Goal: Connect with others: Connect with others

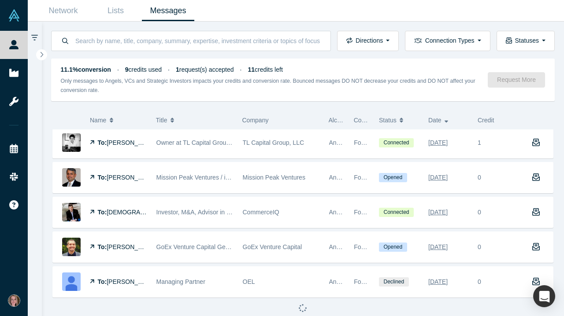
scroll to position [524, 0]
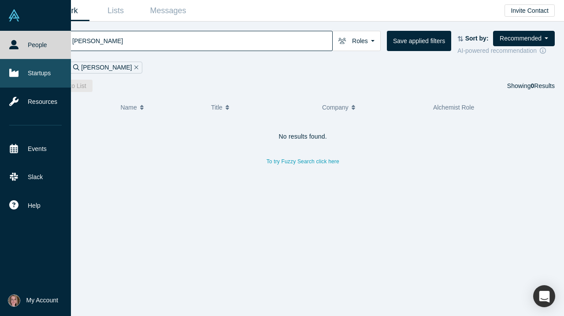
click at [18, 73] on icon at bounding box center [13, 73] width 9 height 8
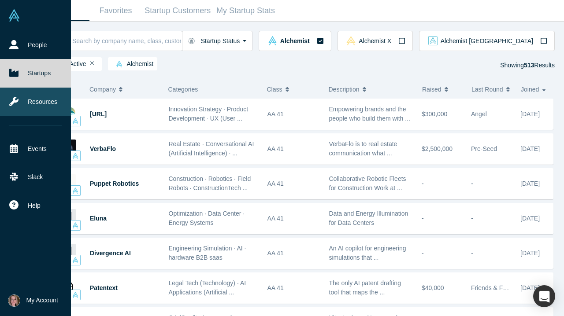
click at [14, 101] on icon at bounding box center [13, 101] width 9 height 9
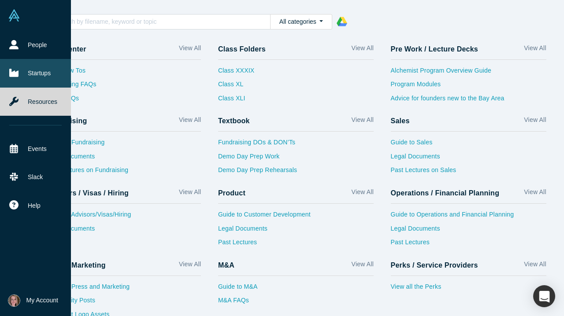
click at [16, 68] on link "Startups" at bounding box center [35, 73] width 71 height 28
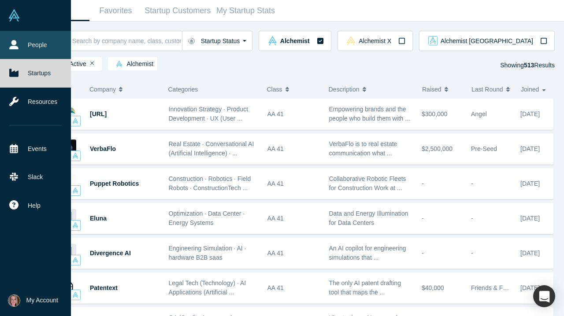
click at [19, 46] on link "People" at bounding box center [35, 45] width 71 height 28
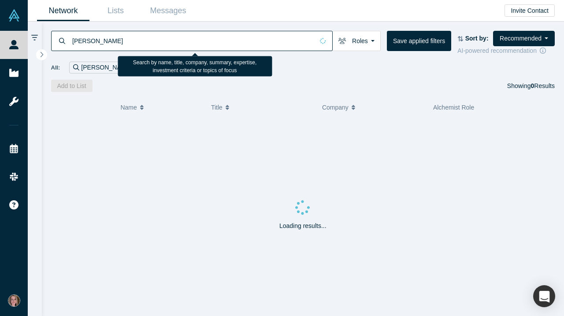
click at [105, 47] on input "[PERSON_NAME]" at bounding box center [192, 40] width 242 height 21
type input "esg"
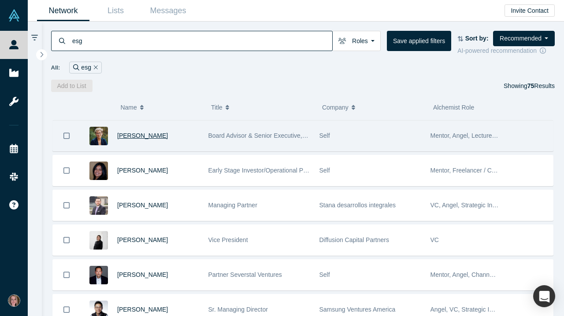
scroll to position [45, 0]
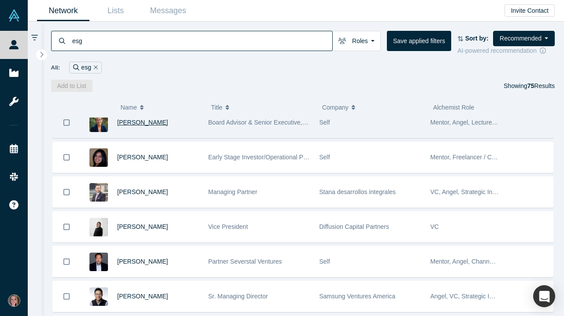
click at [161, 126] on span "[PERSON_NAME]" at bounding box center [142, 122] width 51 height 7
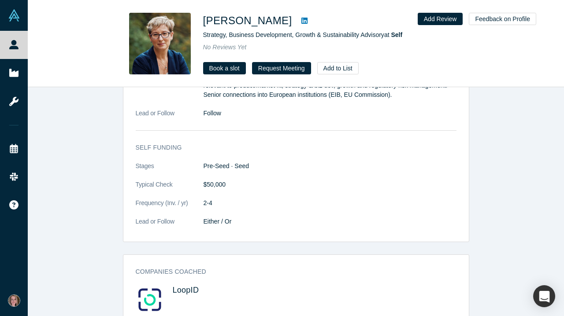
scroll to position [1297, 0]
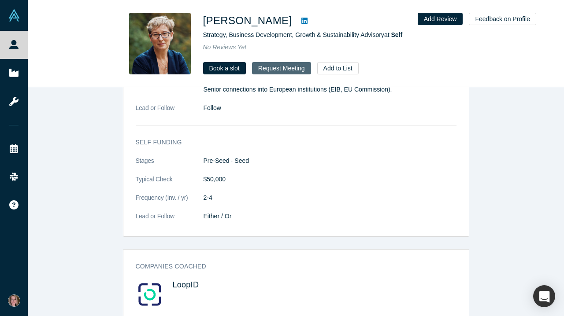
click at [275, 69] on button "Request Meeting" at bounding box center [281, 68] width 59 height 12
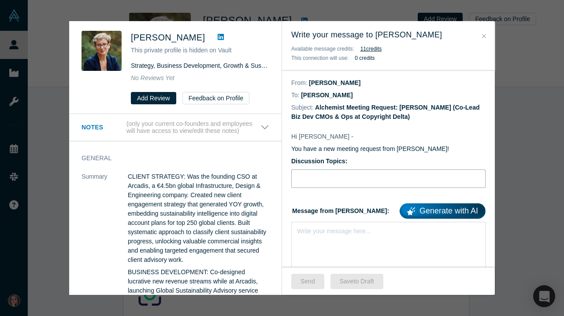
click at [310, 183] on input "Discussion Topics:" at bounding box center [388, 179] width 194 height 19
type input "Stripe for ESG, AI & IP"
click at [312, 236] on div "Write your message here..." at bounding box center [334, 231] width 74 height 9
click at [304, 234] on div "rdw-editor" at bounding box center [388, 229] width 182 height 9
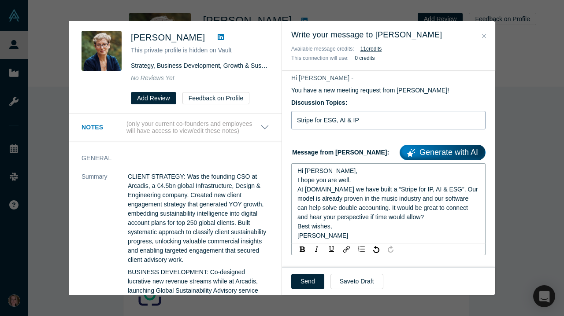
scroll to position [60, 0]
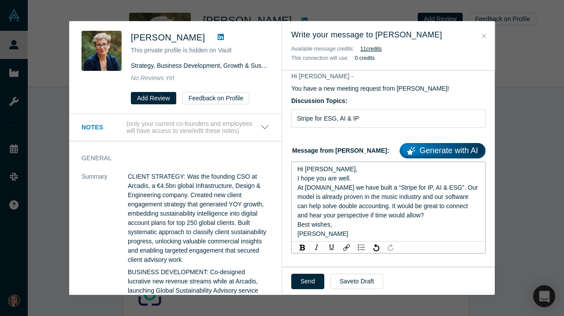
click at [309, 199] on span "At [DOMAIN_NAME] we have built a “Stripe for IP, AI & ESG”. Our model is alread…" at bounding box center [388, 201] width 182 height 35
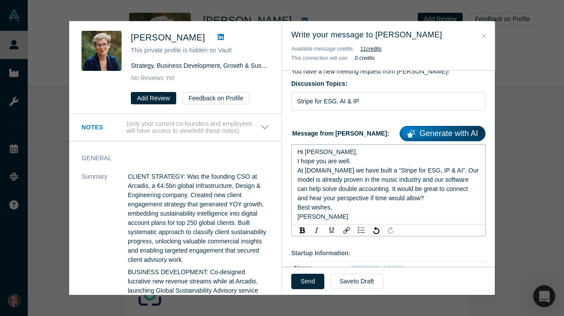
scroll to position [80, 0]
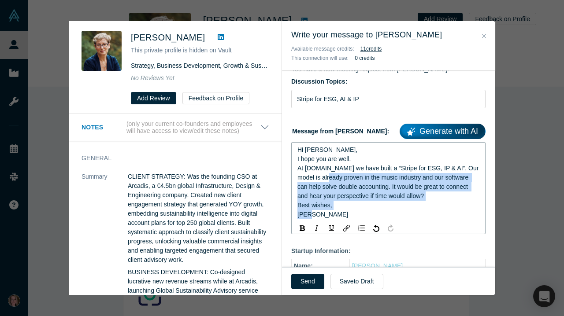
drag, startPoint x: 319, startPoint y: 219, endPoint x: 334, endPoint y: 181, distance: 41.3
click at [334, 181] on div "Hi [PERSON_NAME], I hope you are well. At [DOMAIN_NAME] we have built a “Stripe…" at bounding box center [388, 182] width 182 height 74
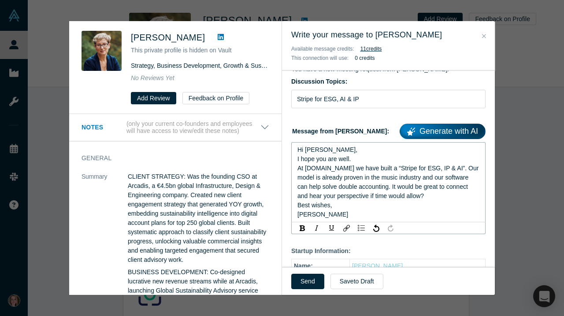
click at [320, 153] on span "Hi [PERSON_NAME]," at bounding box center [327, 149] width 60 height 7
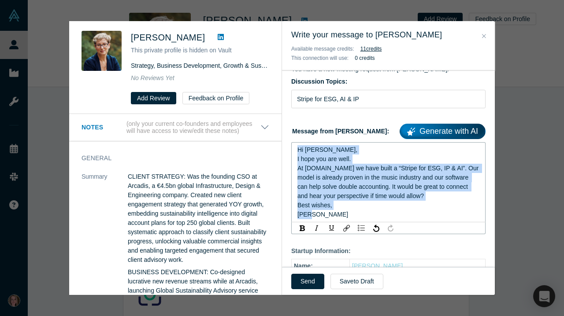
drag, startPoint x: 322, startPoint y: 217, endPoint x: 297, endPoint y: 145, distance: 75.8
click at [297, 145] on div "Hi [PERSON_NAME], I hope you are well. At [DOMAIN_NAME] we have built a “Stripe…" at bounding box center [388, 182] width 194 height 80
copy div "Hi [PERSON_NAME], I hope you are well. At [DOMAIN_NAME] we have built a “Stripe…"
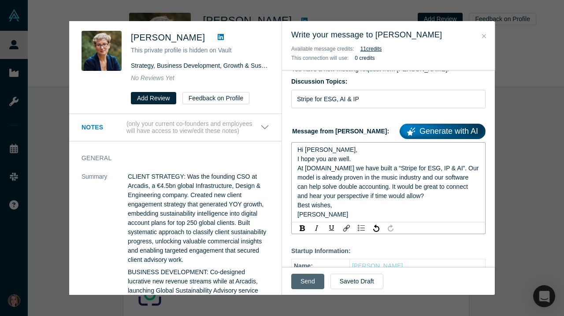
click at [310, 282] on button "Send" at bounding box center [307, 281] width 33 height 15
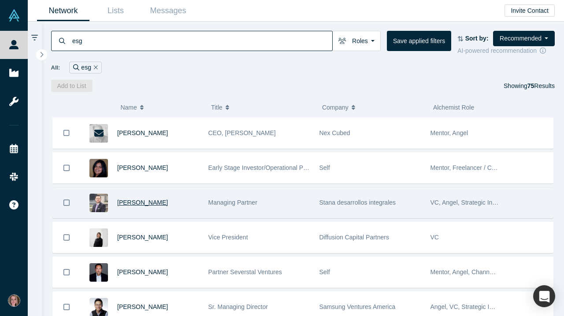
click at [152, 204] on span "[PERSON_NAME]" at bounding box center [142, 202] width 51 height 7
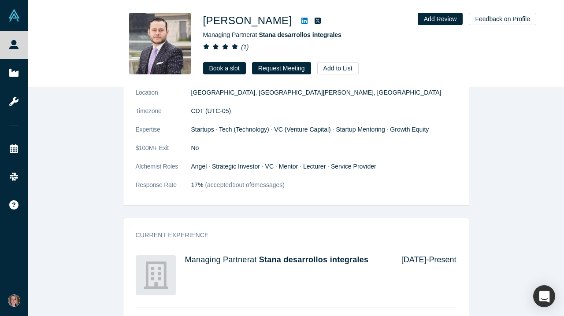
scroll to position [358, 0]
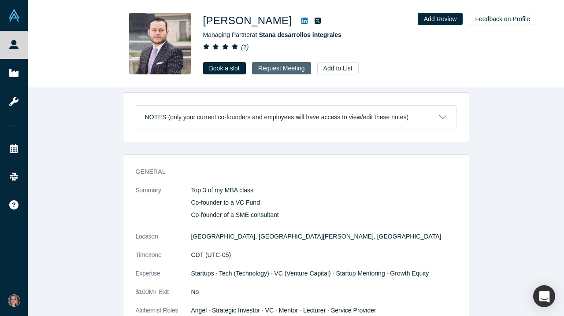
click at [284, 67] on button "Request Meeting" at bounding box center [281, 68] width 59 height 12
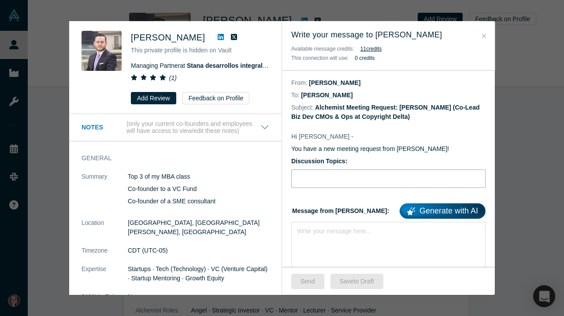
click at [327, 179] on input "Discussion Topics:" at bounding box center [388, 179] width 194 height 19
click at [318, 234] on div "rdw-editor" at bounding box center [388, 229] width 182 height 9
click at [297, 241] on span "Hi [PERSON_NAME]," at bounding box center [327, 238] width 60 height 7
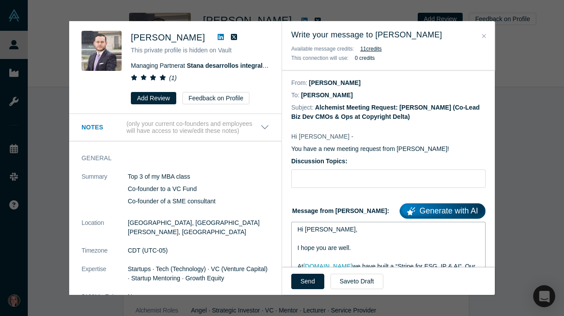
click at [321, 233] on span "Hi [PERSON_NAME]," at bounding box center [327, 229] width 60 height 7
click at [337, 183] on input "Discussion Topics:" at bounding box center [388, 179] width 194 height 19
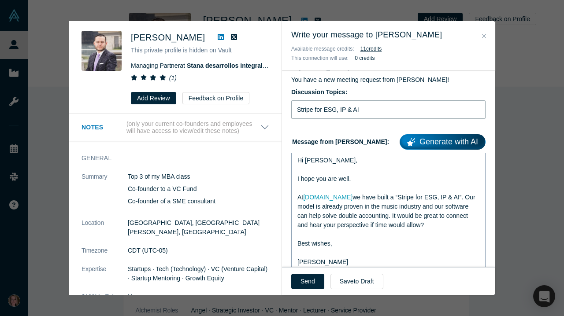
scroll to position [113, 0]
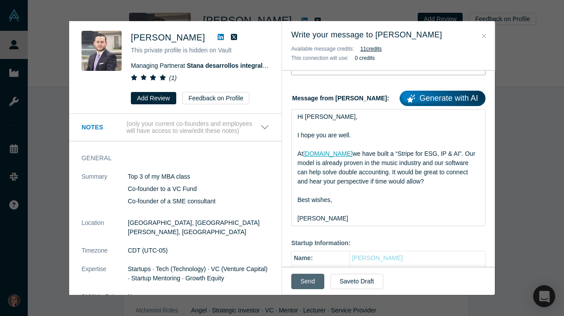
type input "Stripe for ESG, IP & AI"
click at [306, 276] on button "Send" at bounding box center [307, 281] width 33 height 15
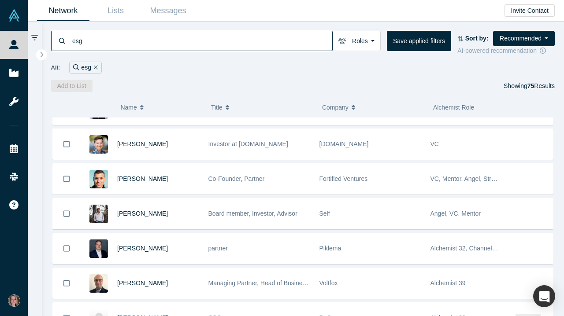
scroll to position [166, 0]
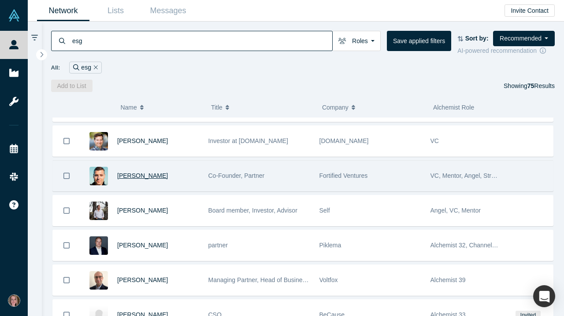
click at [136, 178] on span "[PERSON_NAME]" at bounding box center [142, 175] width 51 height 7
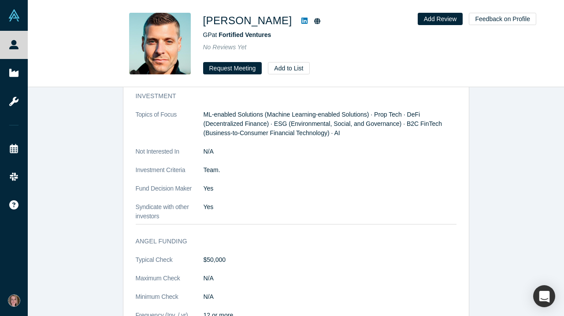
scroll to position [876, 0]
click at [245, 71] on button "Request Meeting" at bounding box center [232, 68] width 59 height 12
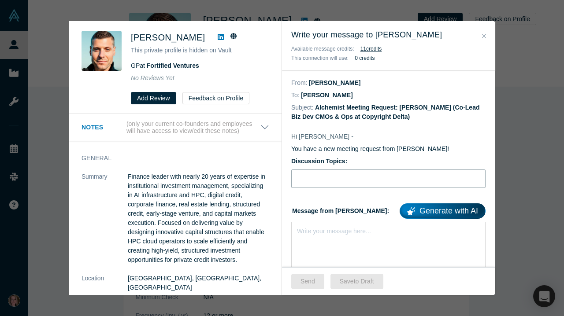
click at [323, 182] on input "Discussion Topics:" at bounding box center [388, 179] width 194 height 19
type input "Stripe for"
click at [323, 236] on div "Write your message here..." at bounding box center [334, 231] width 74 height 9
click at [304, 232] on div "rdw-editor" at bounding box center [388, 229] width 182 height 9
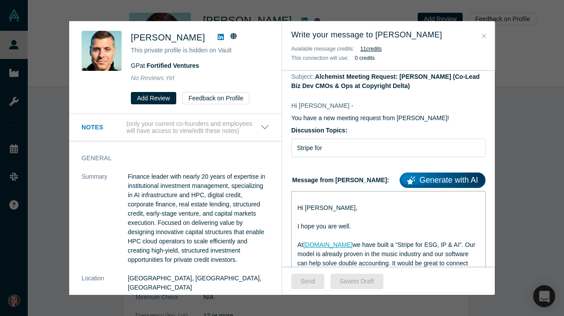
scroll to position [32, 0]
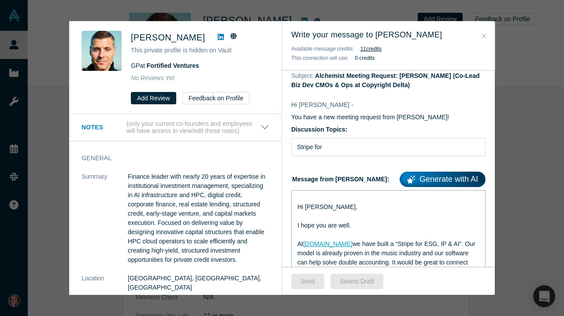
click at [297, 208] on span "Hi [PERSON_NAME]," at bounding box center [327, 207] width 60 height 7
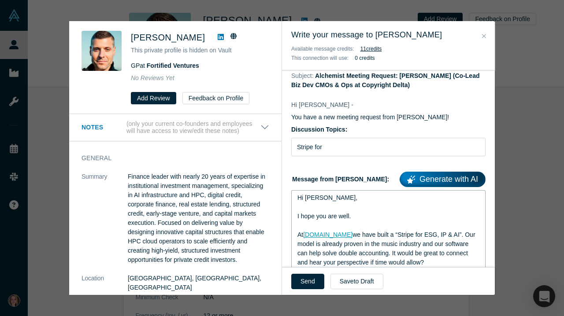
click at [321, 200] on span "Hi [PERSON_NAME]," at bounding box center [327, 197] width 60 height 7
click at [350, 146] on input "Stripe for" at bounding box center [388, 147] width 194 height 19
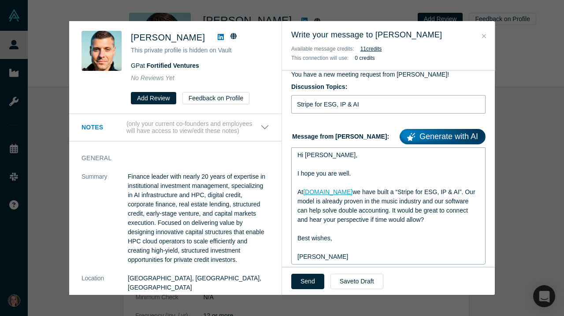
scroll to position [76, 0]
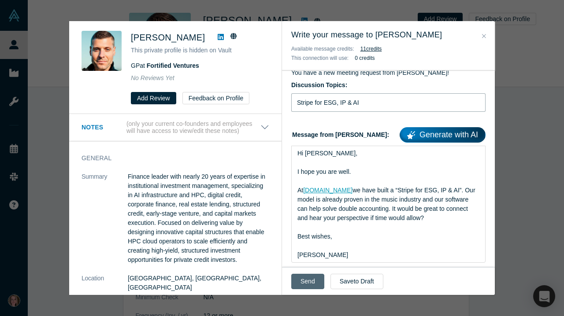
type input "Stripe for ESG, IP & AI"
click at [303, 280] on button "Send" at bounding box center [307, 281] width 33 height 15
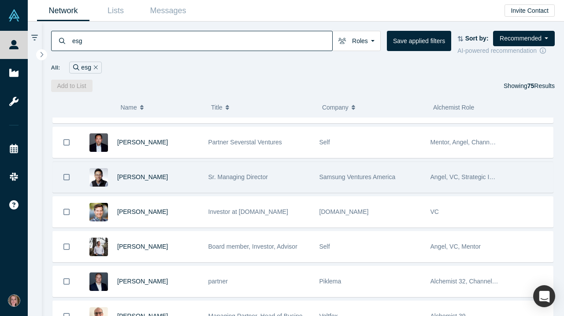
scroll to position [94, 0]
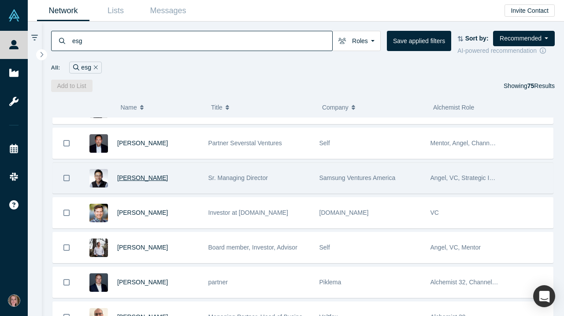
click at [143, 180] on span "[PERSON_NAME]" at bounding box center [142, 177] width 51 height 7
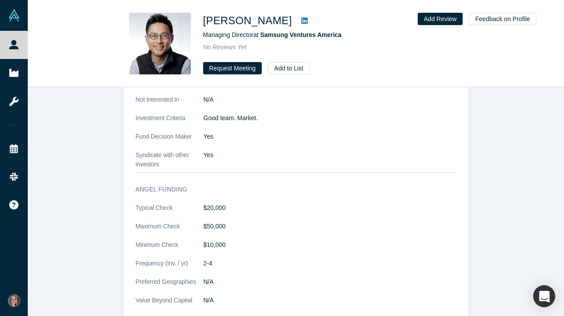
scroll to position [970, 0]
click at [241, 69] on button "Request Meeting" at bounding box center [232, 68] width 59 height 12
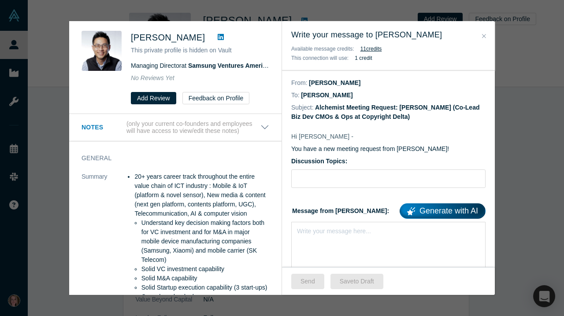
click at [487, 34] on button "Close" at bounding box center [483, 36] width 9 height 10
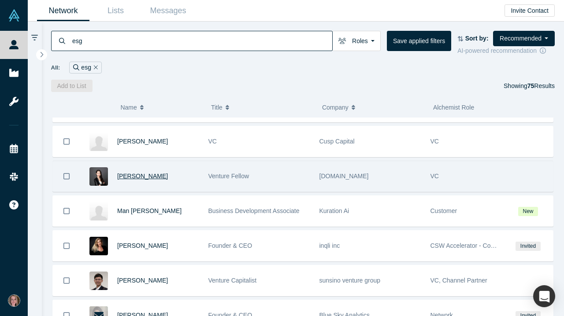
scroll to position [479, 0]
click at [136, 177] on span "[PERSON_NAME]" at bounding box center [142, 176] width 51 height 7
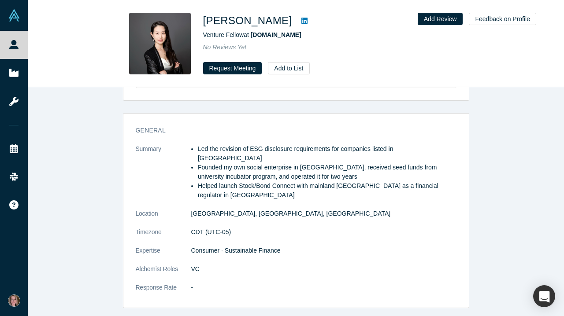
scroll to position [66, 0]
click at [242, 71] on button "Request Meeting" at bounding box center [232, 68] width 59 height 12
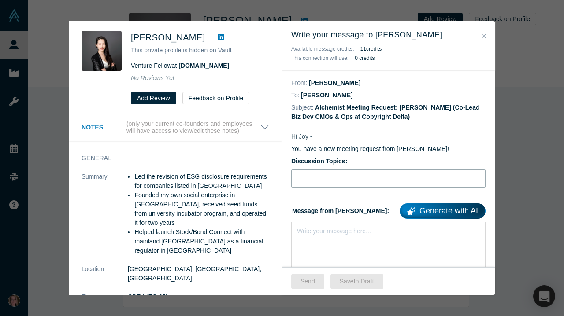
click at [322, 180] on input "Discussion Topics:" at bounding box center [388, 179] width 194 height 19
type input "s"
type input "Stripe for"
click at [326, 236] on div "Write your message here..." at bounding box center [334, 231] width 74 height 9
drag, startPoint x: 326, startPoint y: 238, endPoint x: 302, endPoint y: 234, distance: 24.5
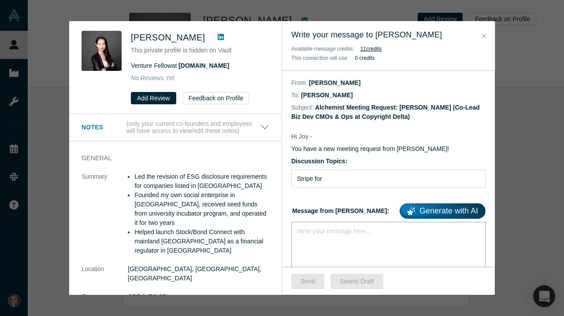
click at [302, 234] on div "Write your message here..." at bounding box center [388, 229] width 183 height 9
click at [302, 234] on div "rdw-editor" at bounding box center [388, 229] width 182 height 9
click at [298, 241] on span "Hi [PERSON_NAME]," at bounding box center [327, 238] width 60 height 7
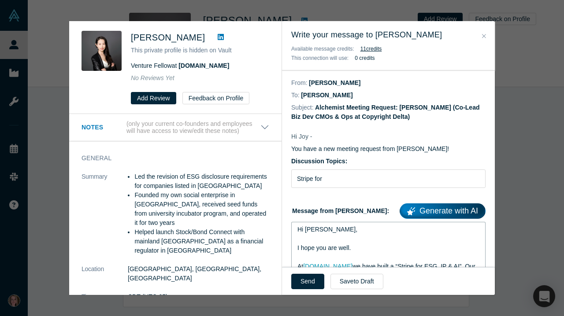
click at [322, 233] on span "Hi [PERSON_NAME]," at bounding box center [327, 229] width 60 height 7
click at [344, 180] on input "Stripe for" at bounding box center [388, 179] width 194 height 19
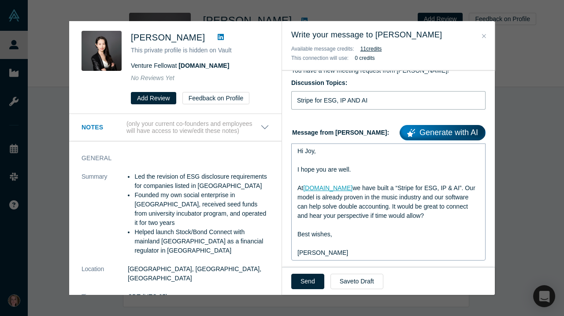
scroll to position [79, 0]
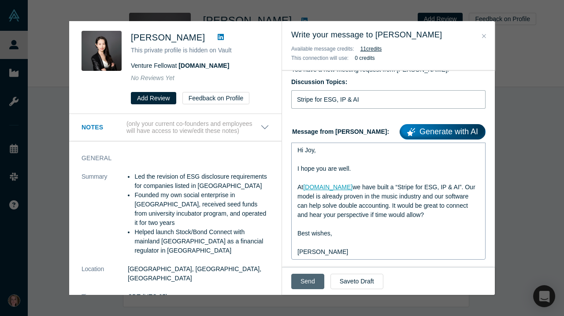
type input "Stripe for ESG, IP & AI"
click at [309, 276] on button "Send" at bounding box center [307, 281] width 33 height 15
